Goal: Task Accomplishment & Management: Manage account settings

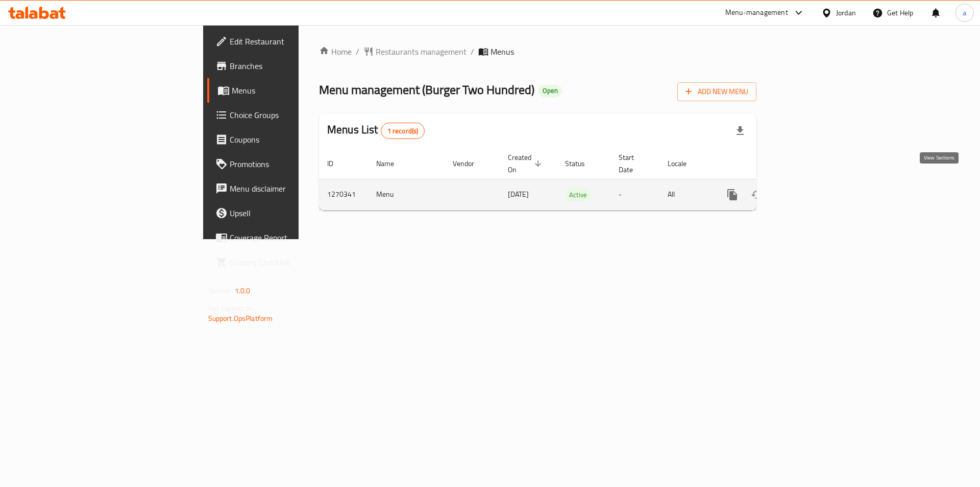
click at [818, 183] on link "enhanced table" at bounding box center [806, 194] width 25 height 25
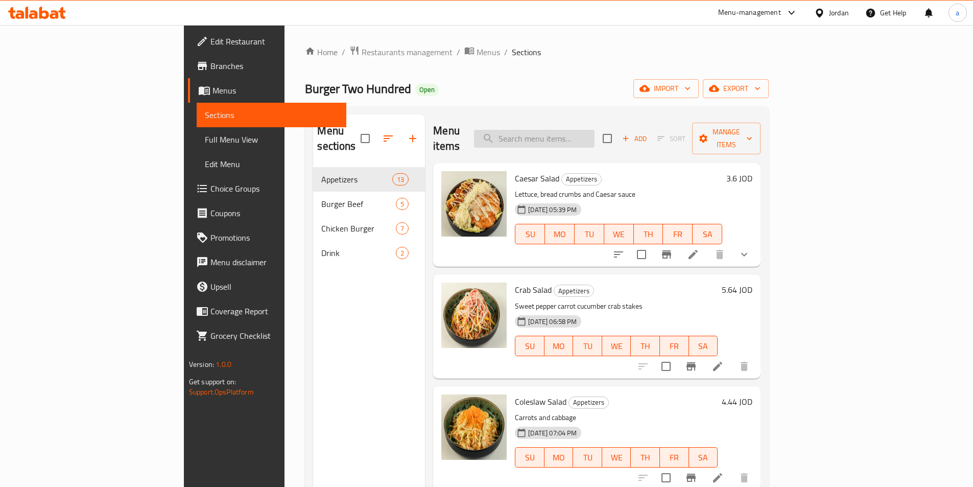
click at [594, 130] on input "search" at bounding box center [534, 139] width 120 height 18
paste input "Cheese Fries"
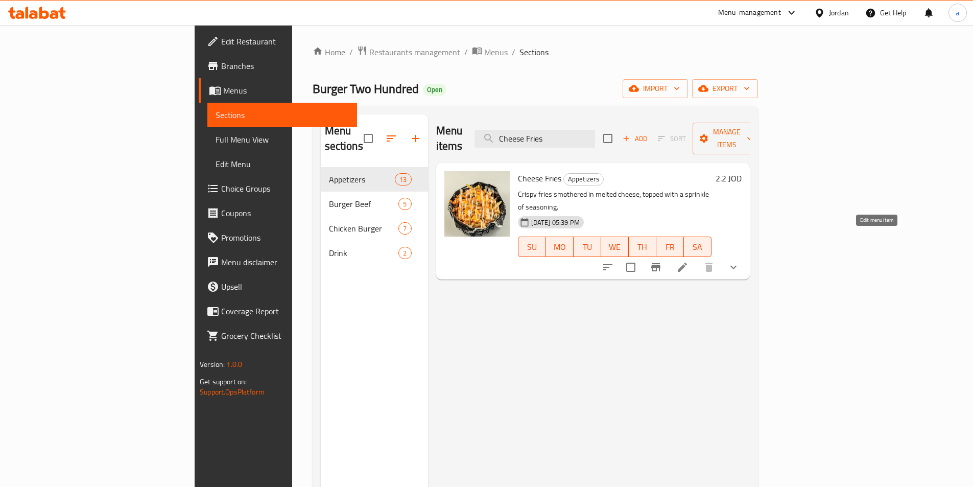
type input "Cheese Fries"
click at [687, 262] on icon at bounding box center [682, 266] width 9 height 9
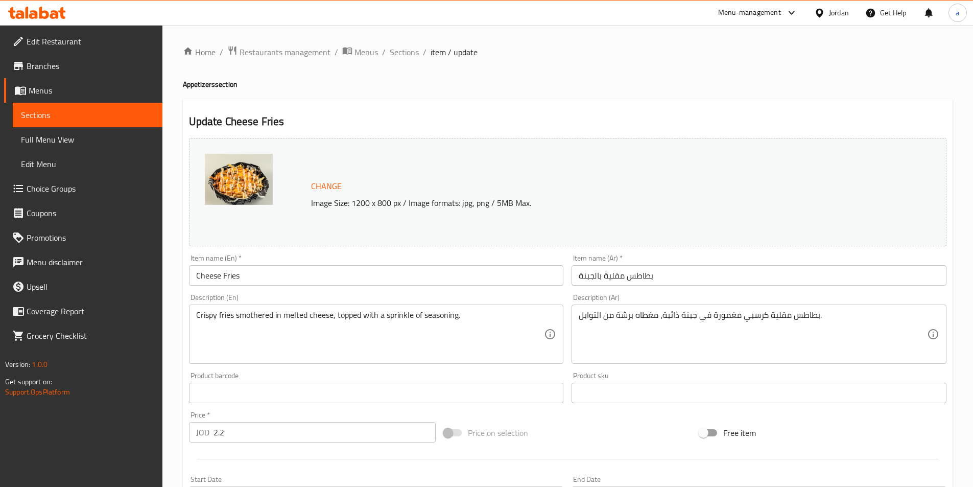
click at [95, 118] on span "Sections" at bounding box center [87, 115] width 133 height 12
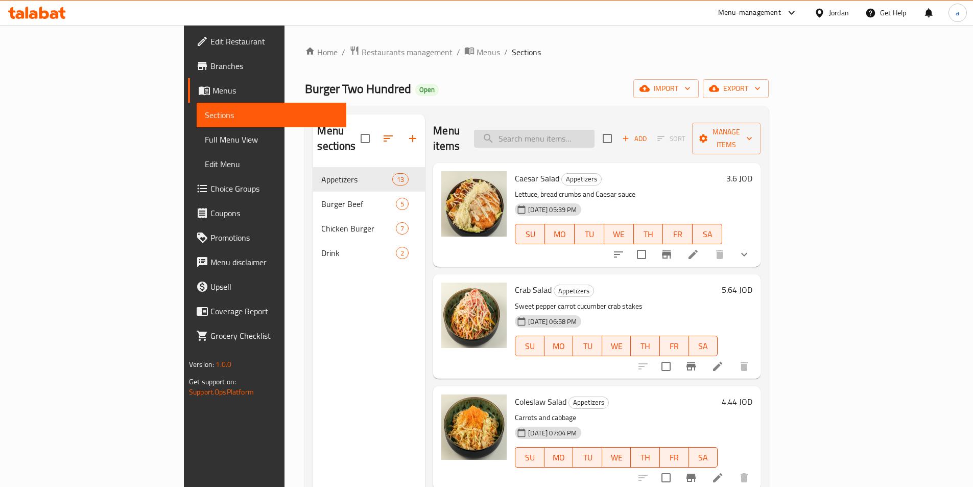
click at [594, 130] on input "search" at bounding box center [534, 139] width 120 height 18
paste input "French Fries"
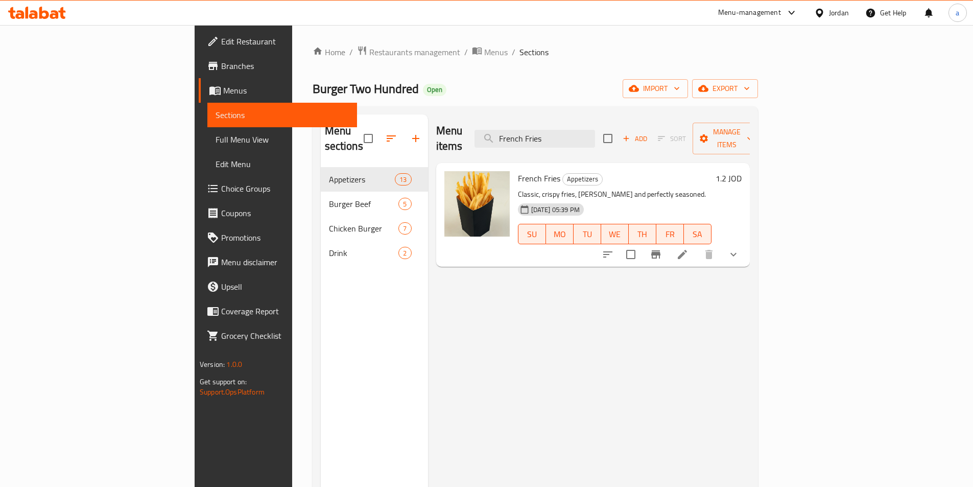
type input "French Fries"
click at [687, 250] on icon at bounding box center [682, 254] width 9 height 9
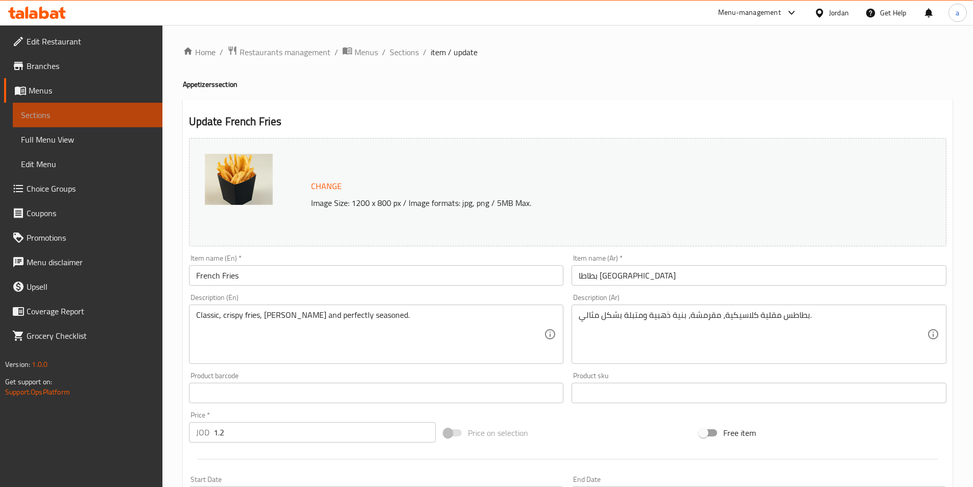
click at [72, 120] on span "Sections" at bounding box center [87, 115] width 133 height 12
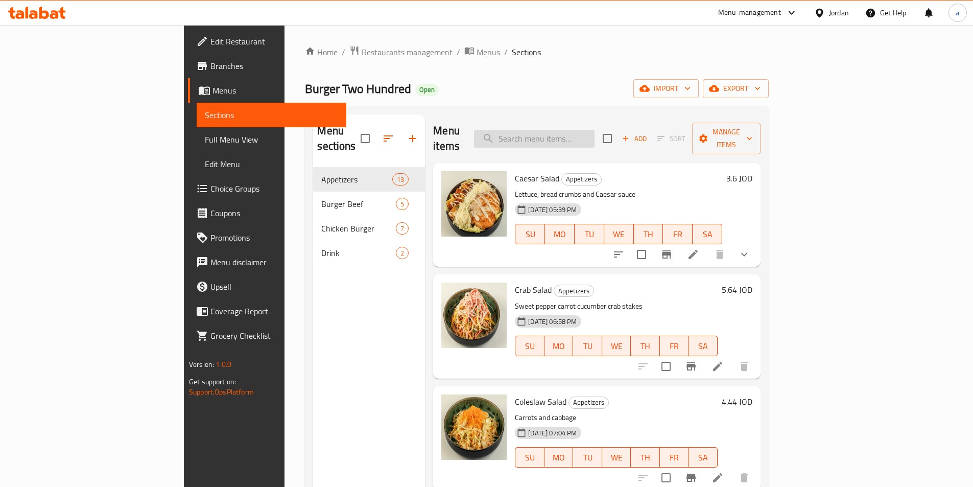
click at [581, 130] on input "search" at bounding box center [534, 139] width 120 height 18
paste input "Chicken Boneless"
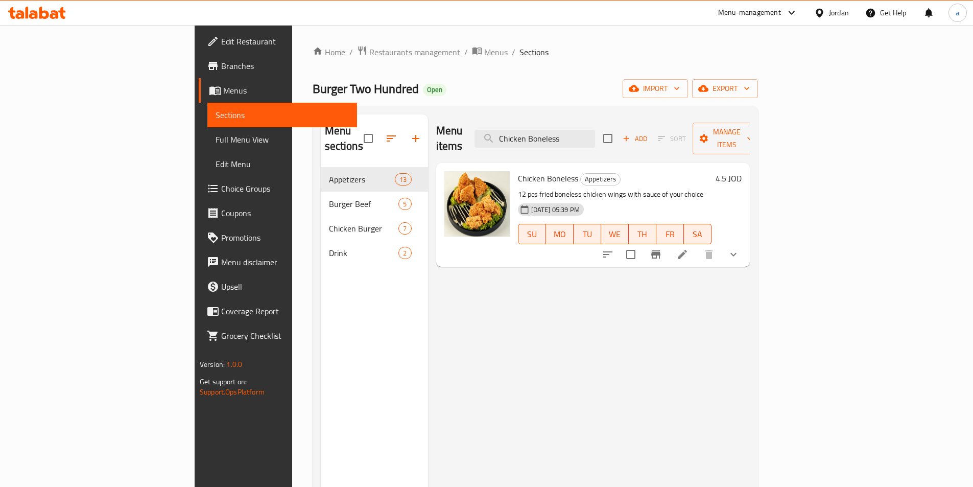
type input "Chicken Boneless"
click at [696, 245] on li at bounding box center [682, 254] width 29 height 18
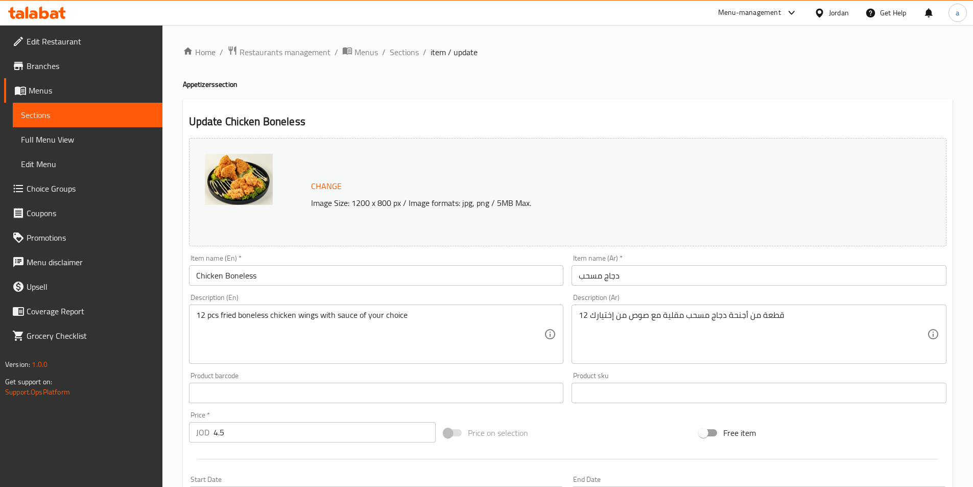
click at [27, 116] on span "Sections" at bounding box center [87, 115] width 133 height 12
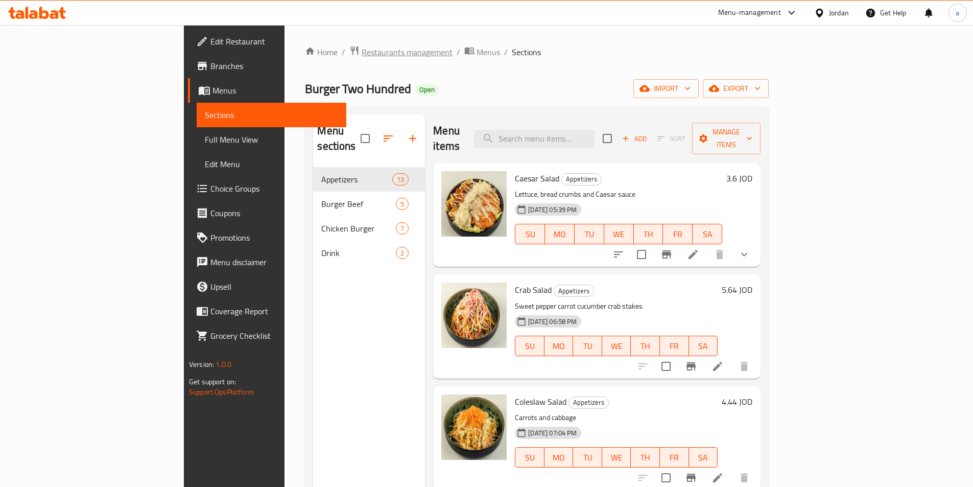
click at [361, 46] on span "Restaurants management" at bounding box center [406, 52] width 91 height 12
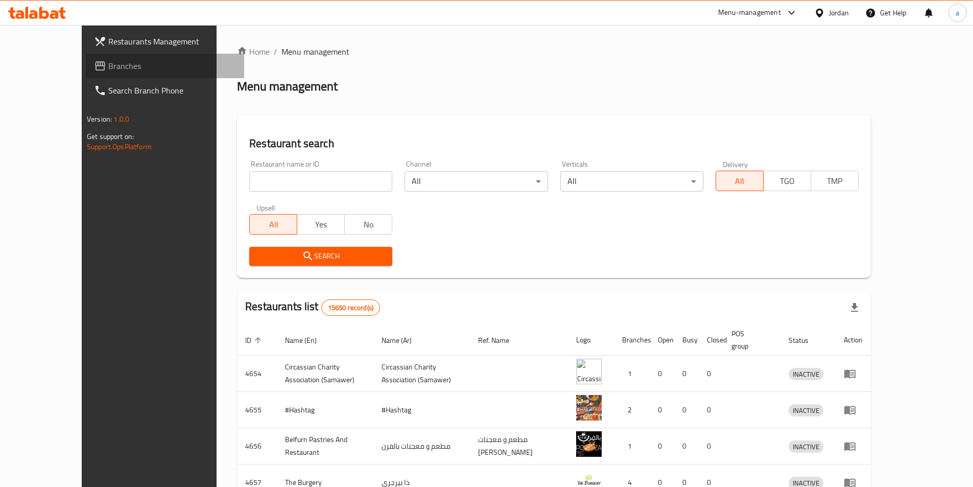
click at [108, 60] on span "Branches" at bounding box center [172, 66] width 128 height 12
